Goal: Task Accomplishment & Management: Manage account settings

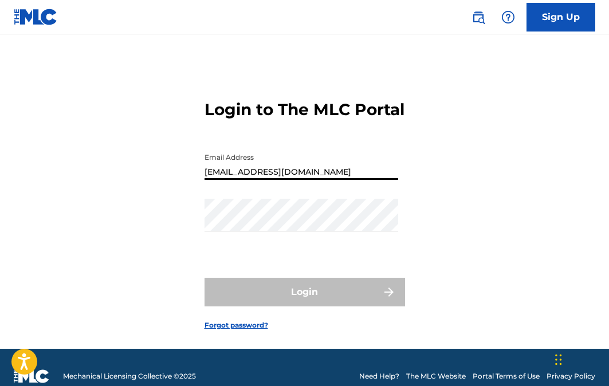
type input "[EMAIL_ADDRESS][DOMAIN_NAME]"
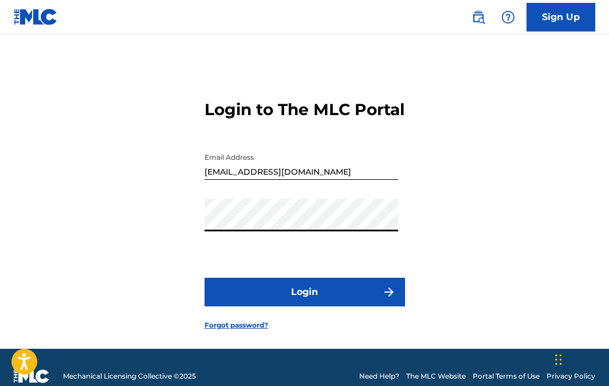
click at [288, 306] on button "Login" at bounding box center [304, 292] width 200 height 29
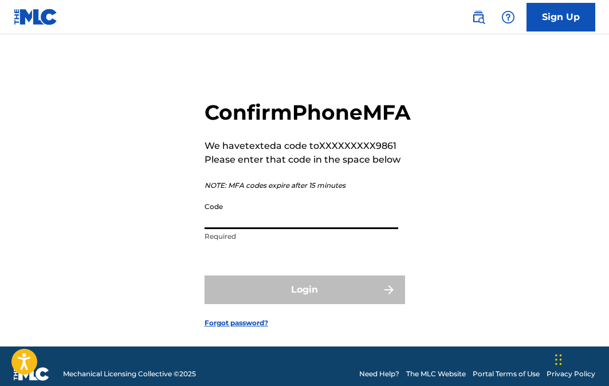
click at [259, 229] on input "Code" at bounding box center [300, 212] width 193 height 33
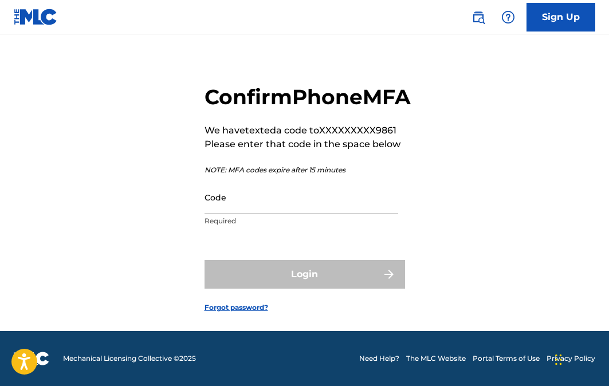
click at [238, 307] on link "Forgot password?" at bounding box center [236, 307] width 64 height 10
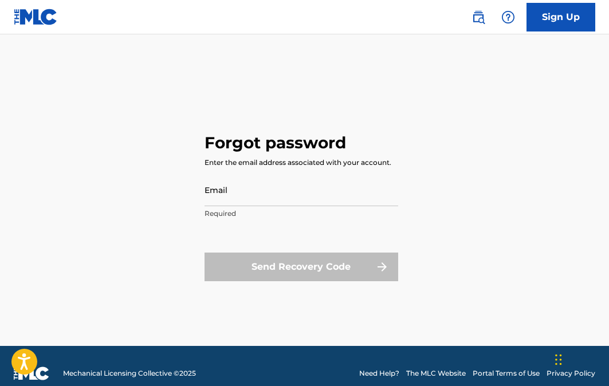
click at [263, 201] on input "Email" at bounding box center [300, 189] width 193 height 33
type input "[EMAIL_ADDRESS][DOMAIN_NAME]"
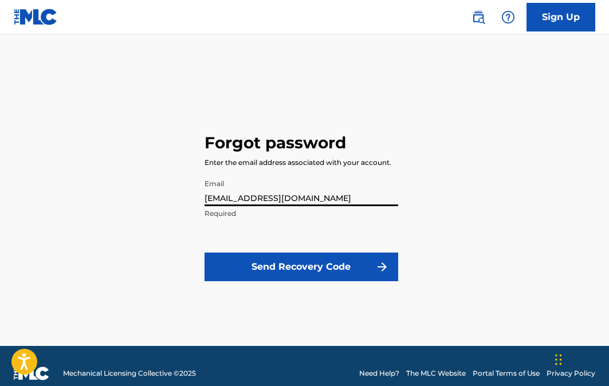
click at [277, 267] on button "Send Recovery Code" at bounding box center [300, 266] width 193 height 29
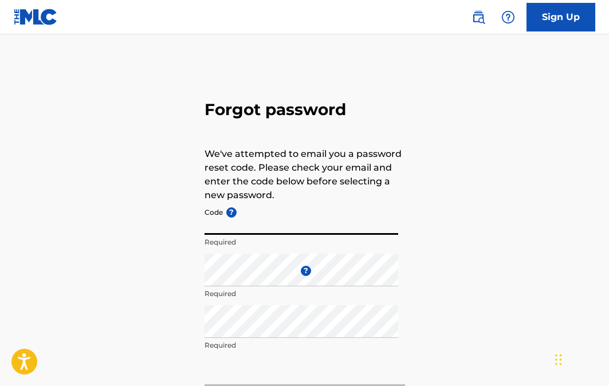
click at [286, 226] on input "Code ?" at bounding box center [300, 218] width 193 height 33
type input "FP_e2554d9be9bf9a6f832befcfa777"
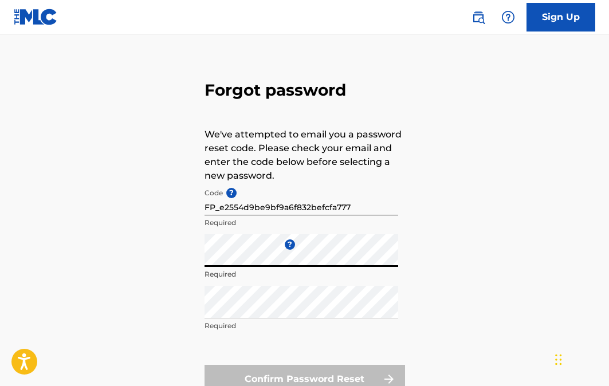
scroll to position [25, 0]
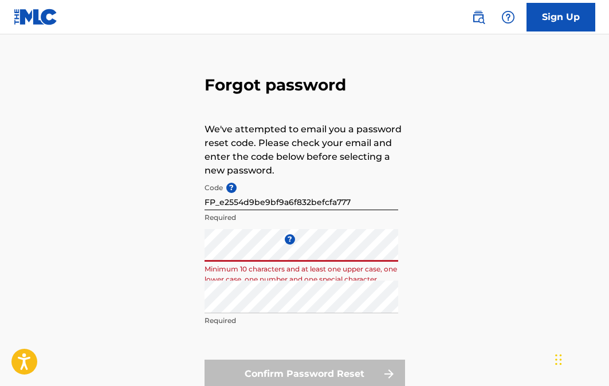
click at [182, 251] on div "Forgot password We've attempted to email you a password reset code. Please chec…" at bounding box center [304, 229] width 609 height 382
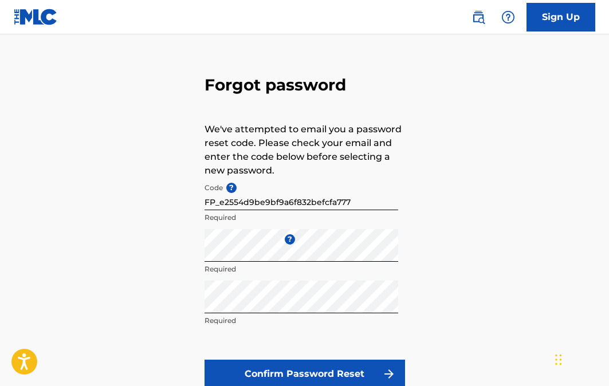
scroll to position [27, 0]
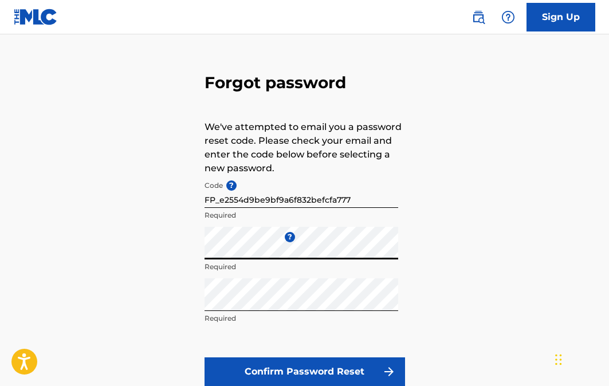
click at [185, 252] on div "Forgot password We've attempted to email you a password reset code. Please chec…" at bounding box center [304, 227] width 609 height 382
click at [187, 251] on div "Forgot password We've attempted to email you a password reset code. Please chec…" at bounding box center [304, 227] width 609 height 382
click at [460, 220] on div "Forgot password We've attempted to email you a password reset code. Please chec…" at bounding box center [304, 227] width 609 height 382
click at [369, 369] on button "Confirm Password Reset" at bounding box center [304, 371] width 200 height 29
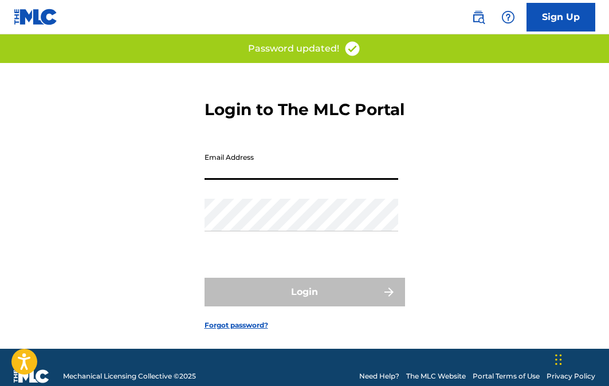
click at [313, 180] on input "Email Address" at bounding box center [300, 163] width 193 height 33
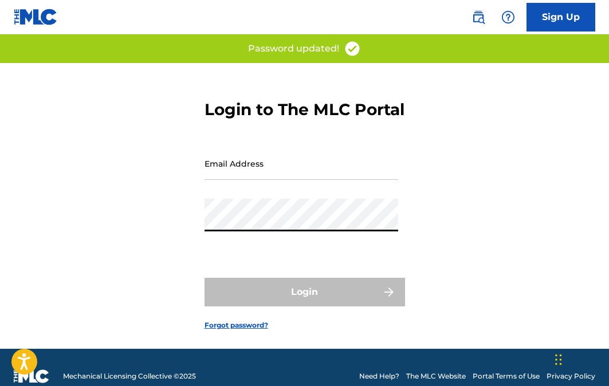
click at [246, 180] on input "Email Address" at bounding box center [300, 163] width 193 height 33
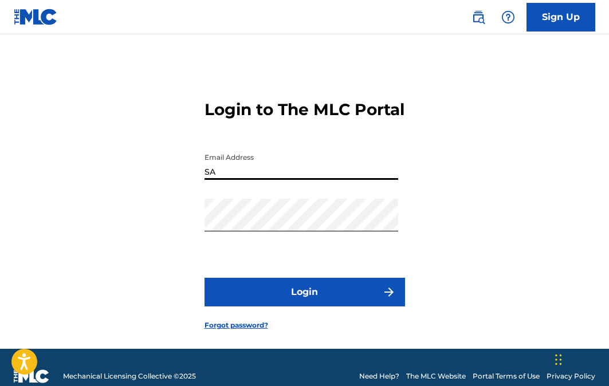
type input "S"
type input "[EMAIL_ADDRESS][DOMAIN_NAME]"
click at [331, 306] on button "Login" at bounding box center [304, 292] width 200 height 29
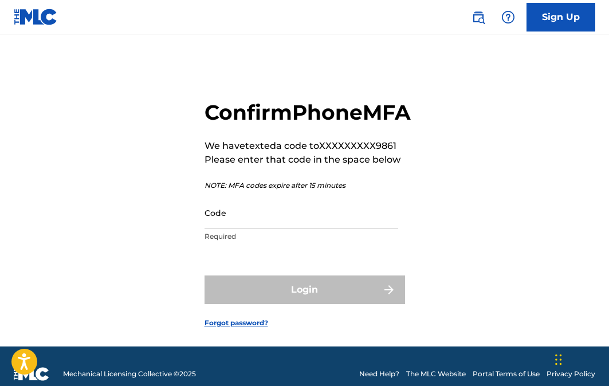
click at [343, 229] on input "Code" at bounding box center [300, 212] width 193 height 33
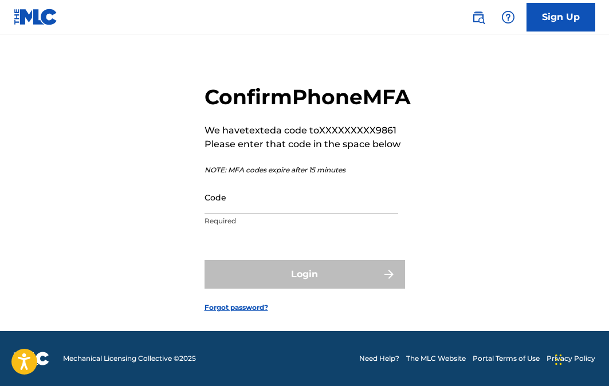
click at [175, 163] on div "Confirm Phone MFA We have texted a code to XXXXXXXXX9861 Please enter that code…" at bounding box center [304, 189] width 609 height 283
click at [480, 17] on img at bounding box center [478, 17] width 14 height 14
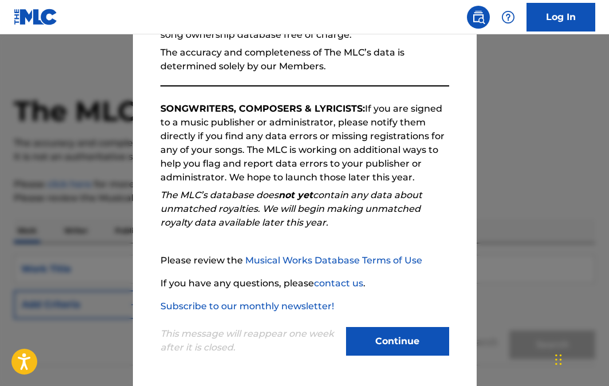
scroll to position [17, 0]
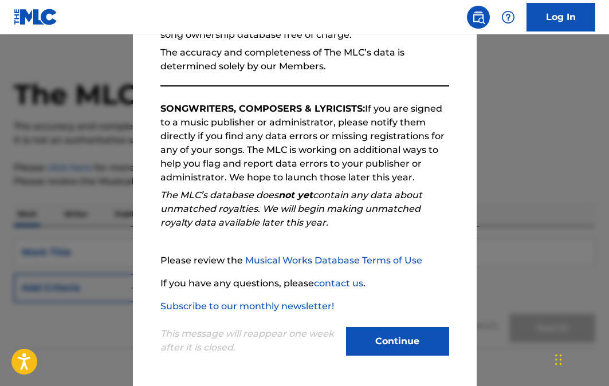
click at [414, 336] on button "Continue" at bounding box center [397, 341] width 103 height 29
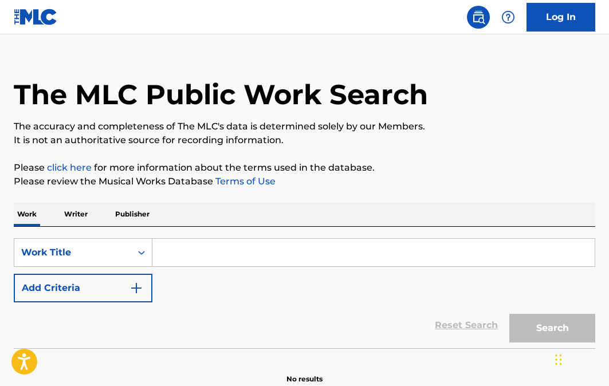
click at [478, 11] on img at bounding box center [478, 17] width 14 height 14
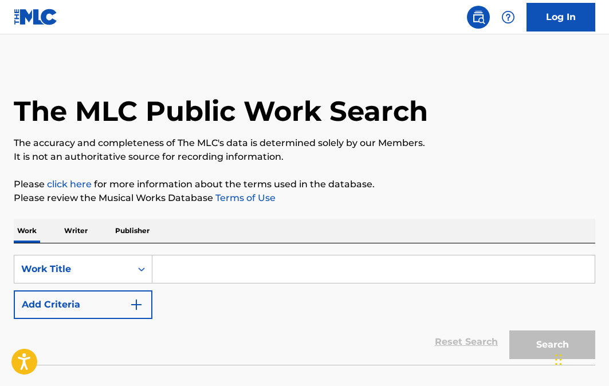
click at [478, 13] on img at bounding box center [478, 17] width 14 height 14
click at [505, 17] on img at bounding box center [508, 17] width 14 height 14
click at [346, 97] on h1 "The MLC Public Work Search" at bounding box center [221, 111] width 414 height 34
